Goal: Find specific page/section: Find specific page/section

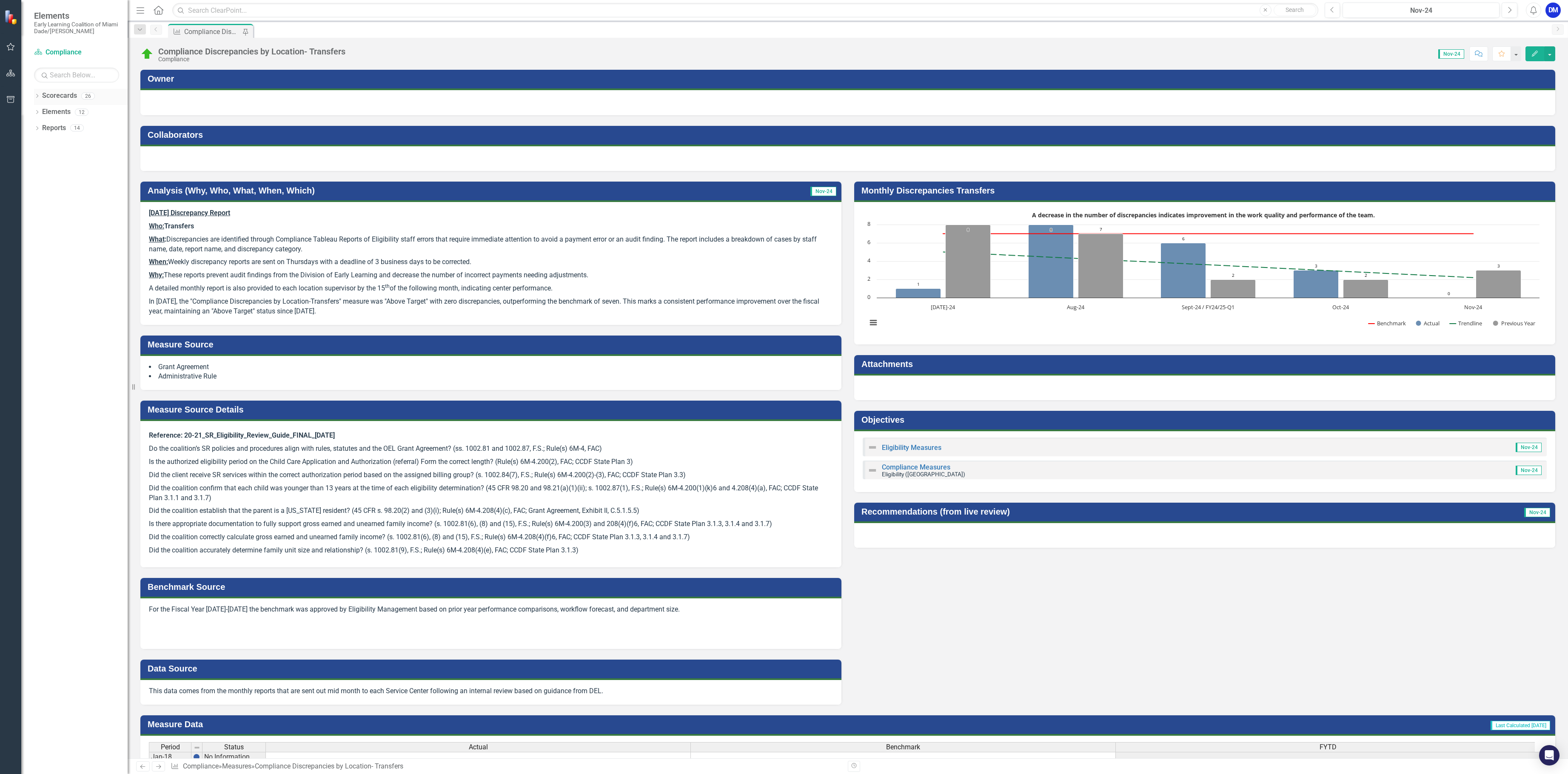
click at [41, 96] on div "Dropdown Scorecards 26" at bounding box center [80, 97] width 93 height 16
click at [81, 52] on link "Scorecard Compliance" at bounding box center [76, 53] width 85 height 10
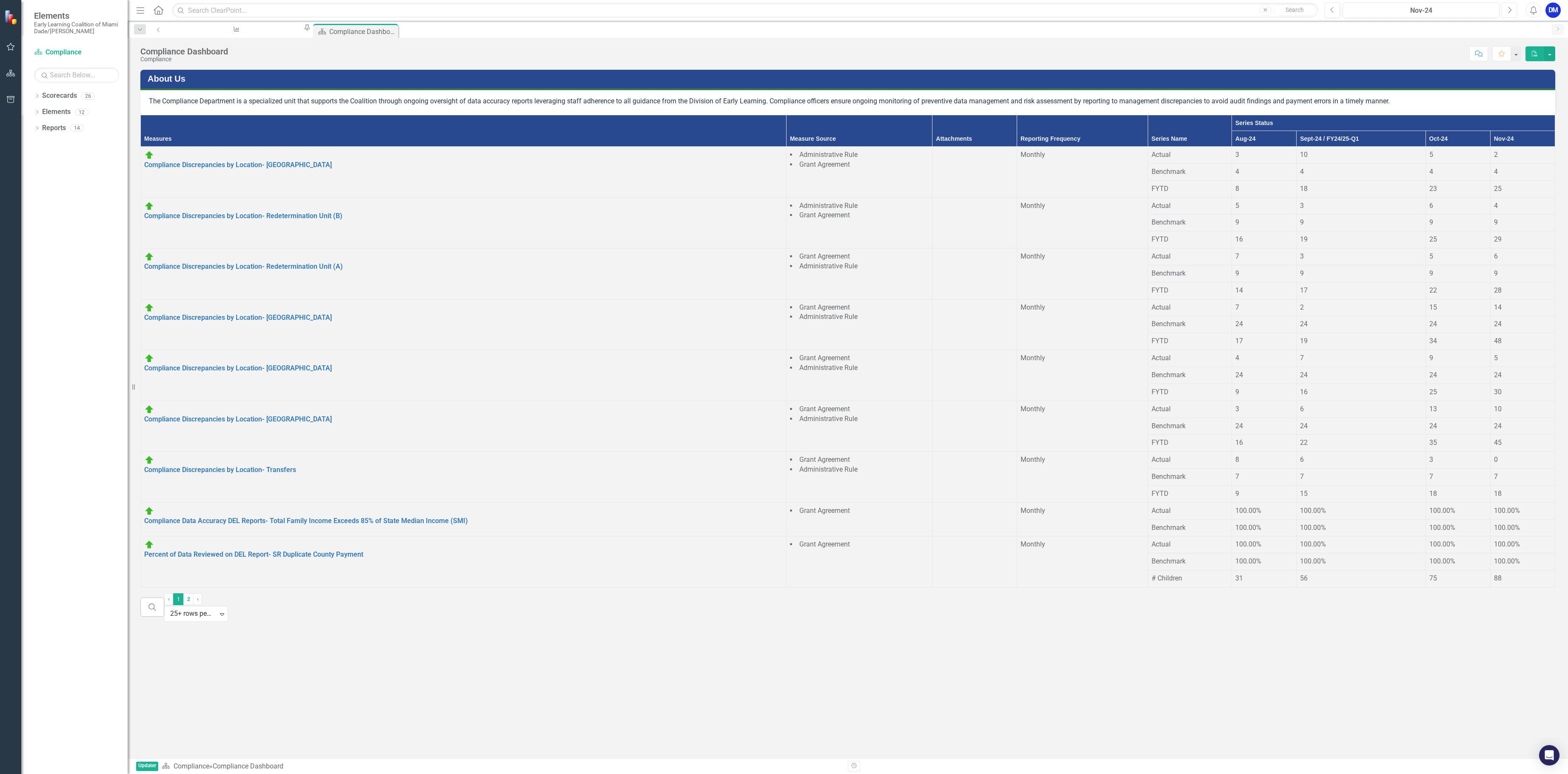
click at [1508, 10] on icon "Next" at bounding box center [1510, 10] width 5 height 7
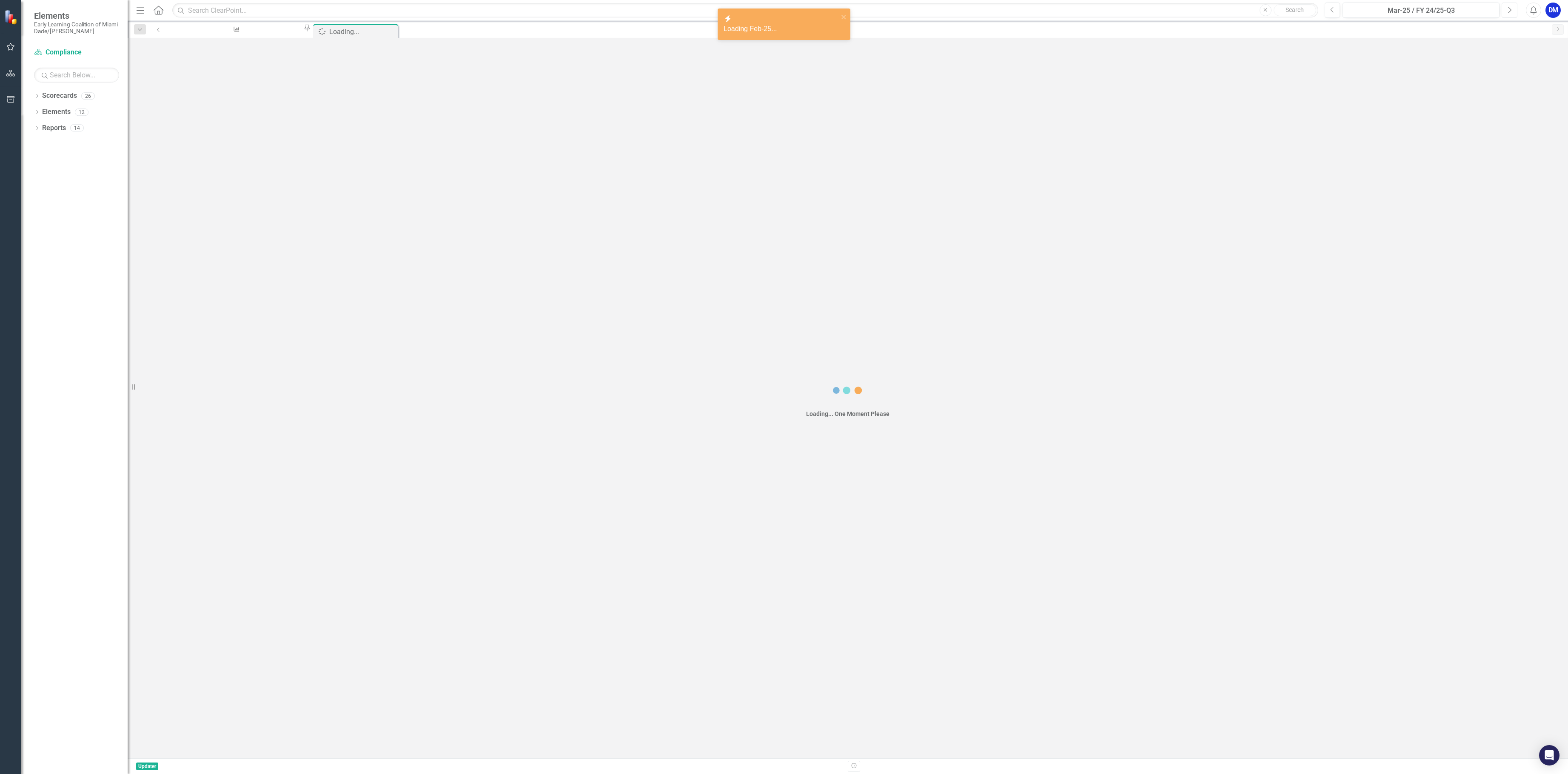
click at [1508, 10] on icon "Next" at bounding box center [1510, 10] width 5 height 7
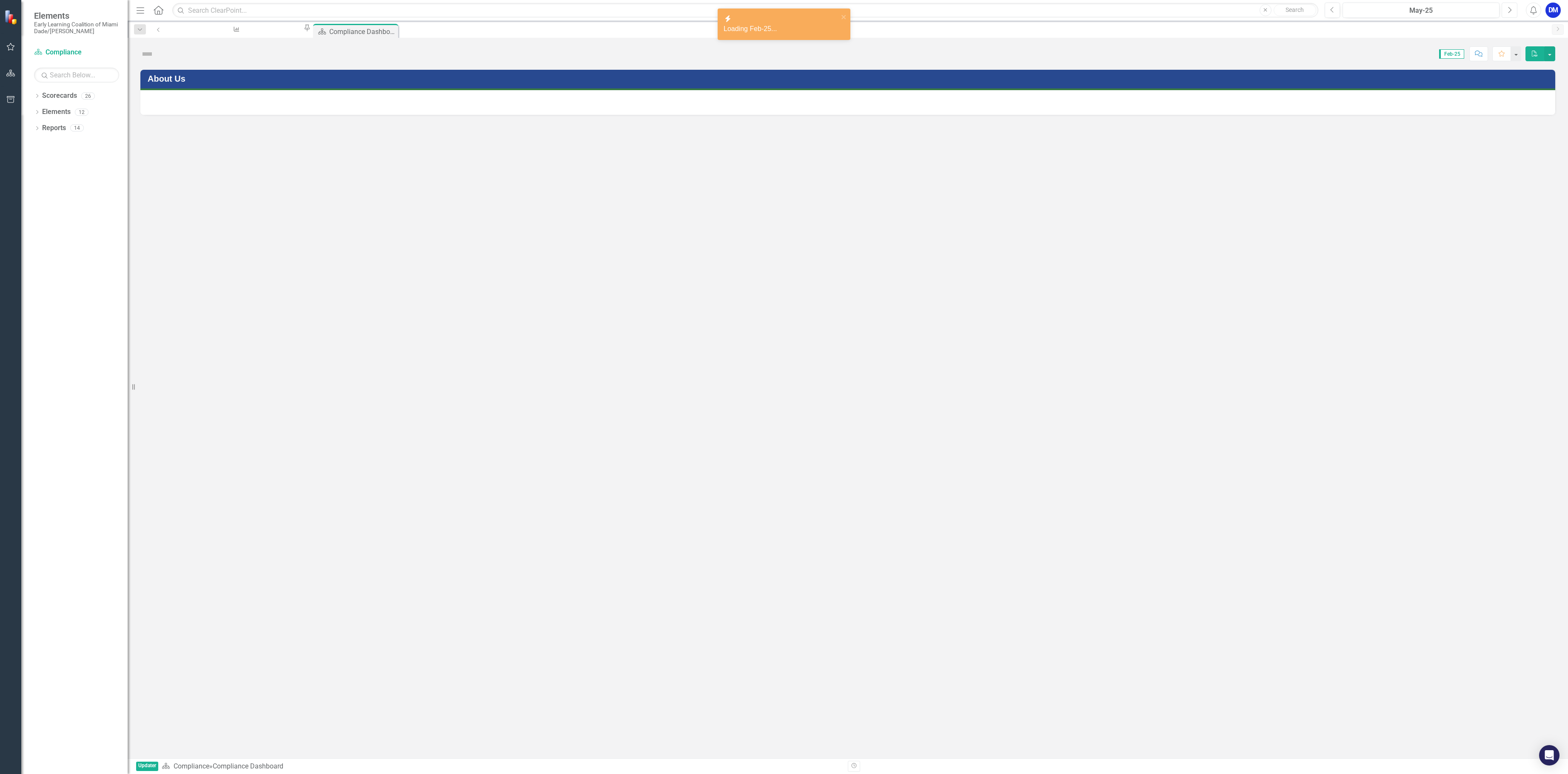
click at [1508, 10] on icon "Next" at bounding box center [1510, 10] width 5 height 7
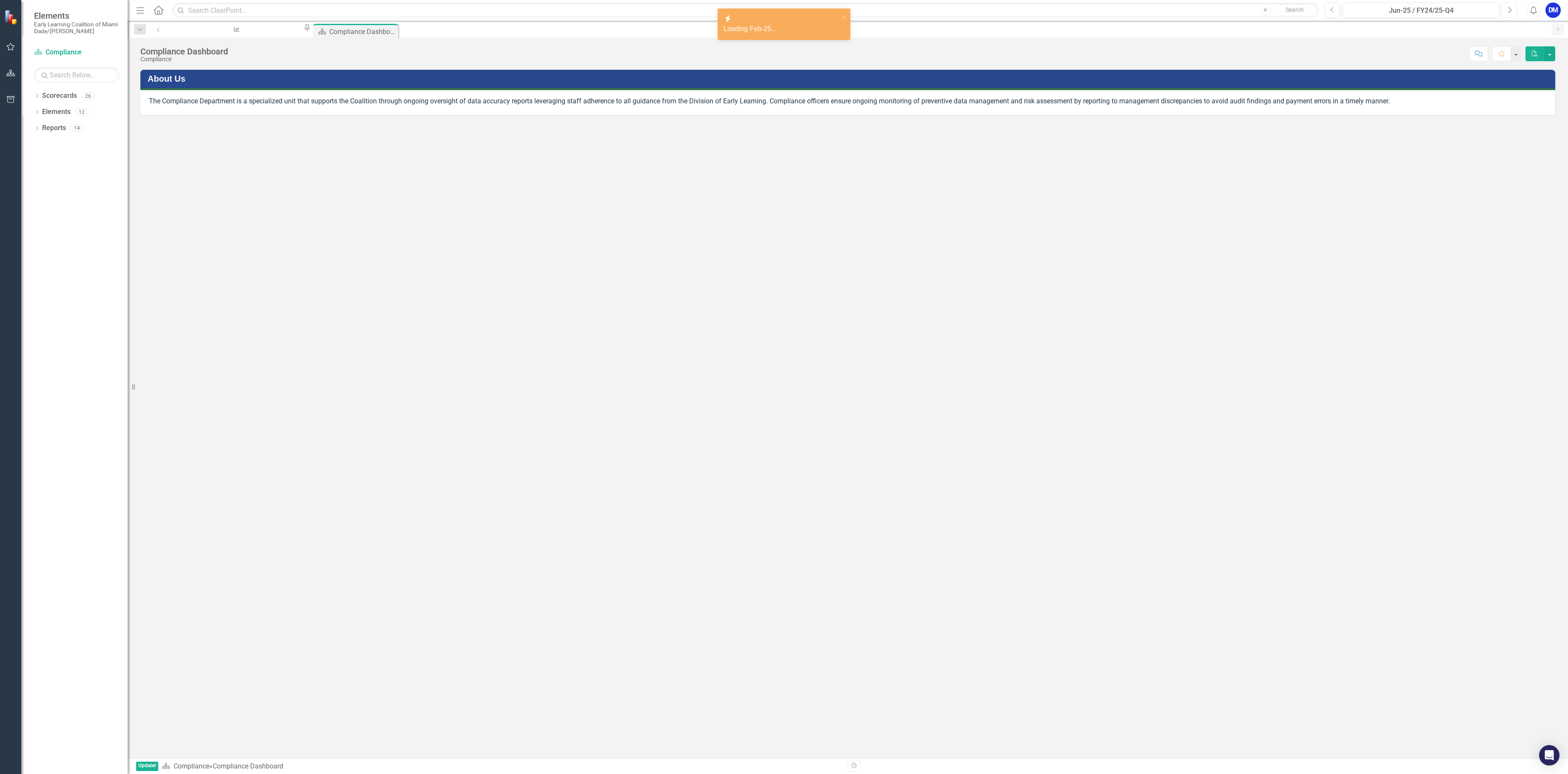
click at [1508, 10] on icon "Next" at bounding box center [1510, 10] width 5 height 7
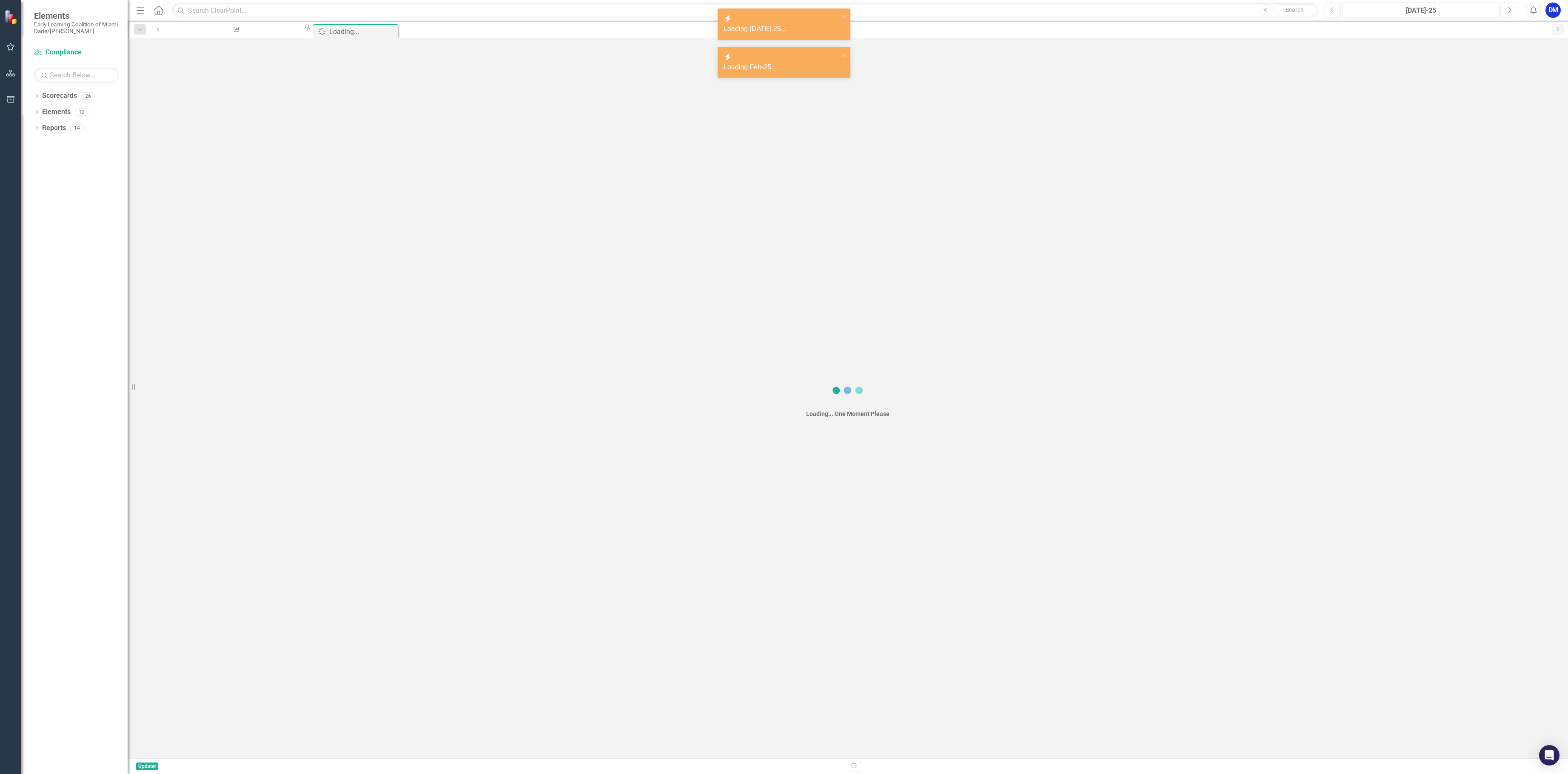
click at [1508, 10] on icon "Next" at bounding box center [1510, 10] width 5 height 7
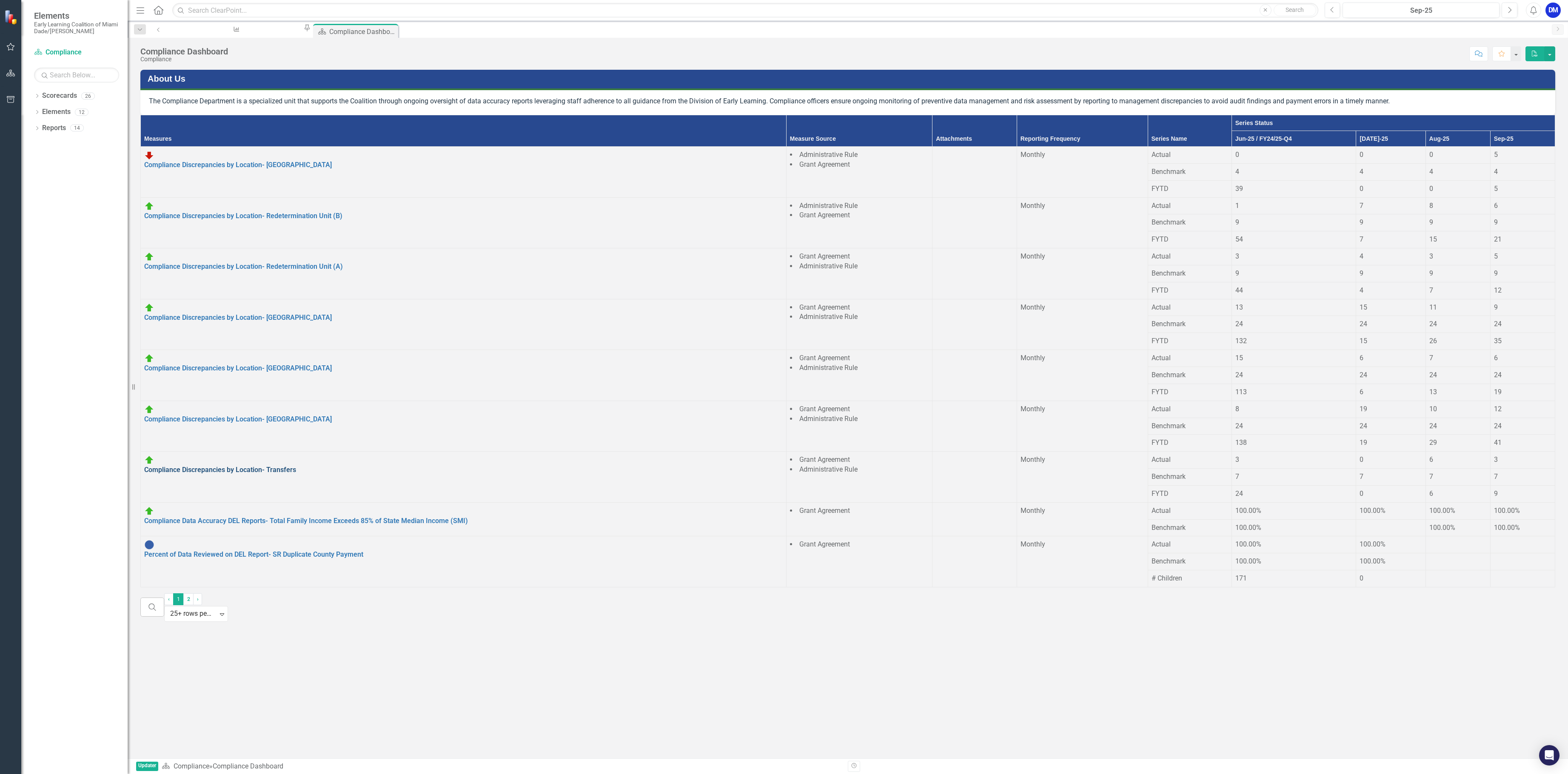
click at [268, 466] on link "Compliance Discrepancies by Location- Transfers" at bounding box center [220, 469] width 152 height 8
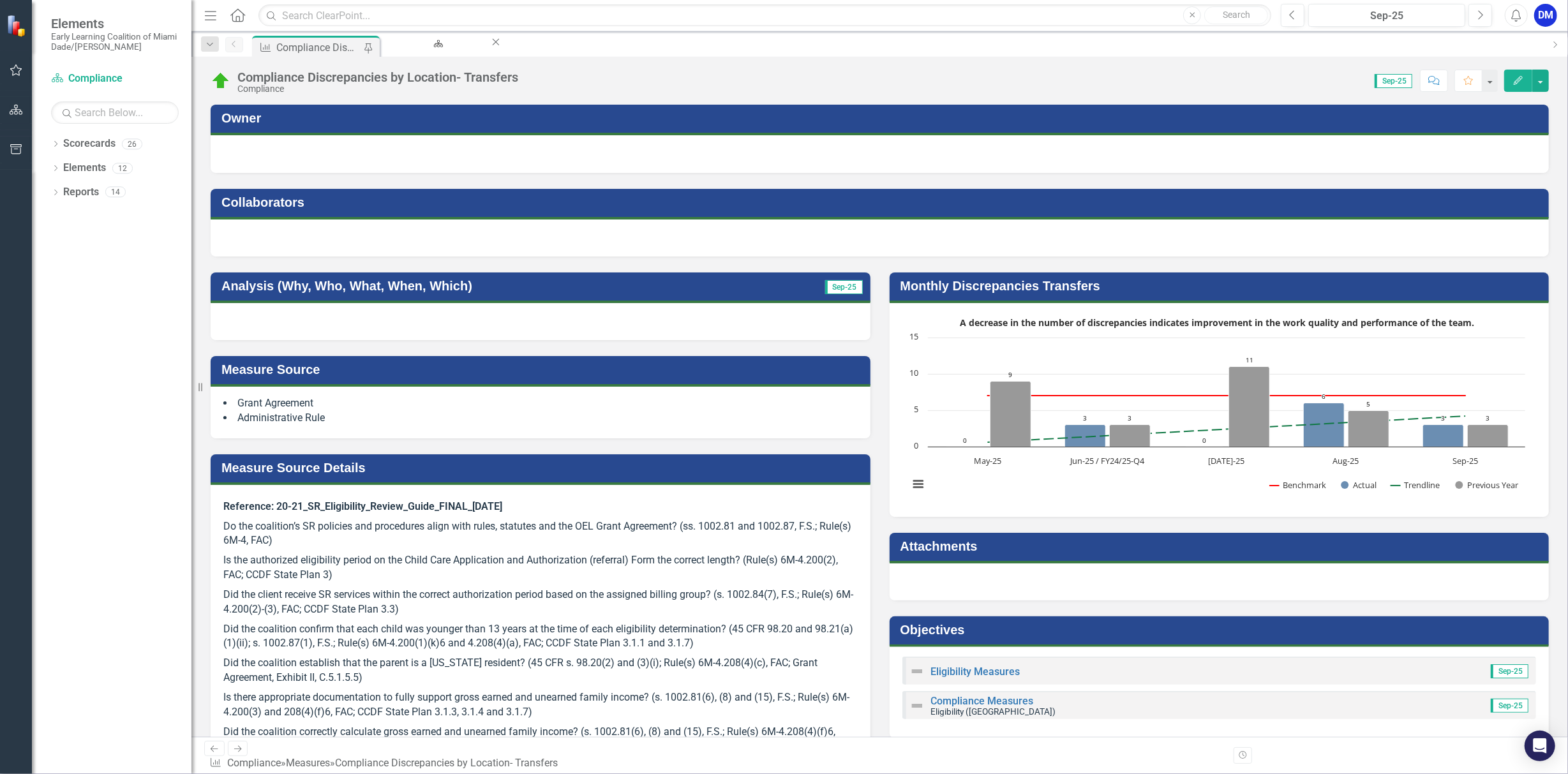
drag, startPoint x: 167, startPoint y: 13, endPoint x: 921, endPoint y: 588, distance: 948.2
click at [921, 588] on div at bounding box center [1220, 581] width 660 height 37
click at [443, 49] on div "Compliance Dashboard" at bounding box center [435, 55] width 84 height 16
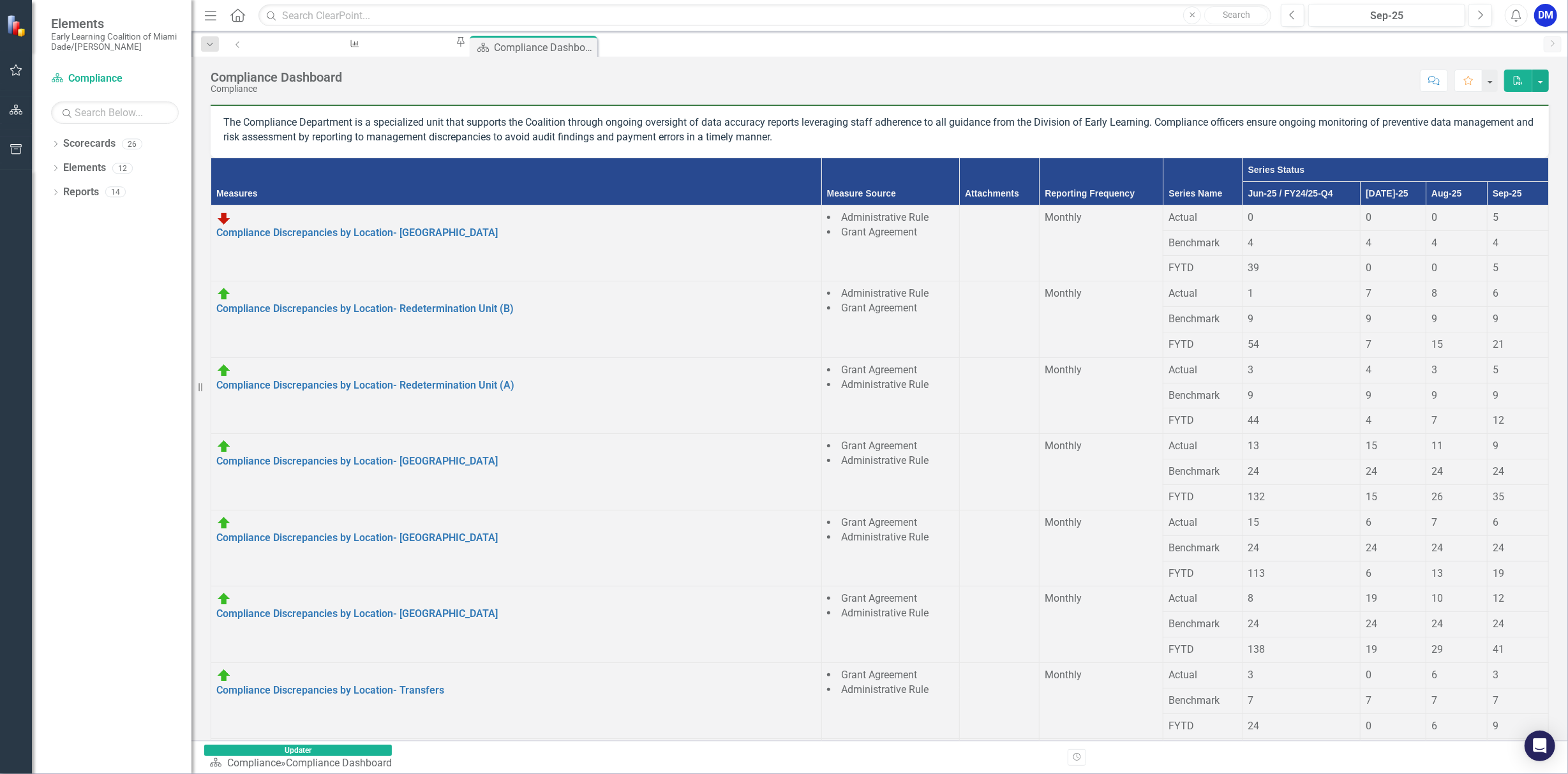
scroll to position [33, 0]
